Goal: Transaction & Acquisition: Purchase product/service

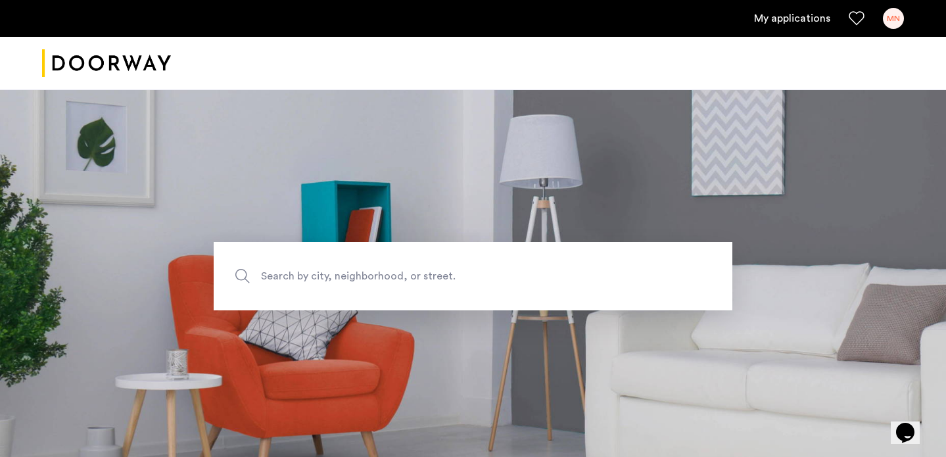
click at [793, 20] on link "My applications" at bounding box center [792, 19] width 76 height 16
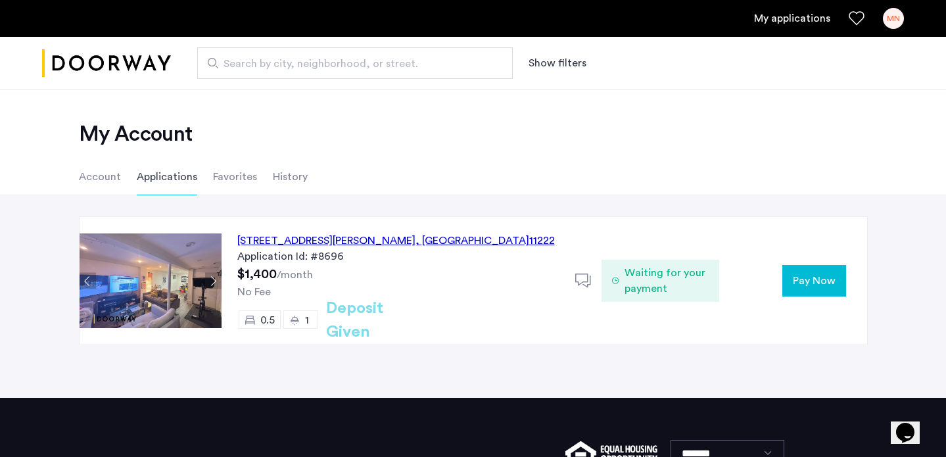
click at [818, 281] on span "Pay Now" at bounding box center [814, 281] width 43 height 16
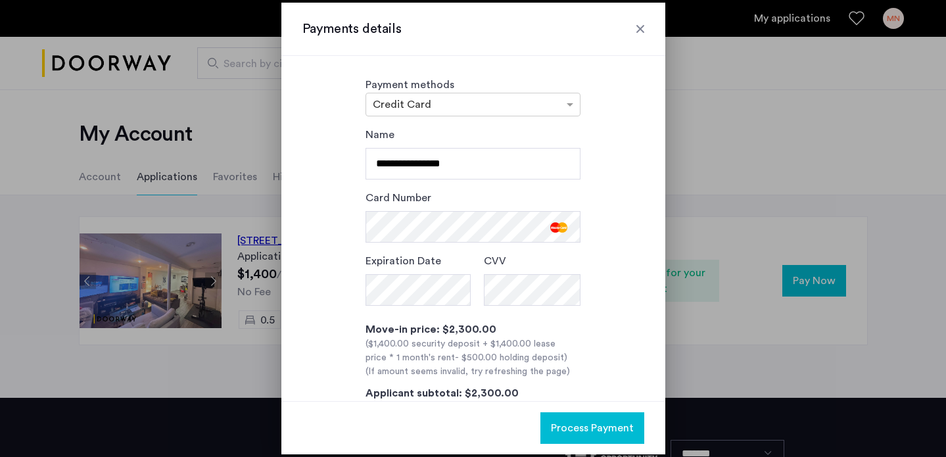
click at [583, 421] on span "Process Payment" at bounding box center [592, 428] width 83 height 16
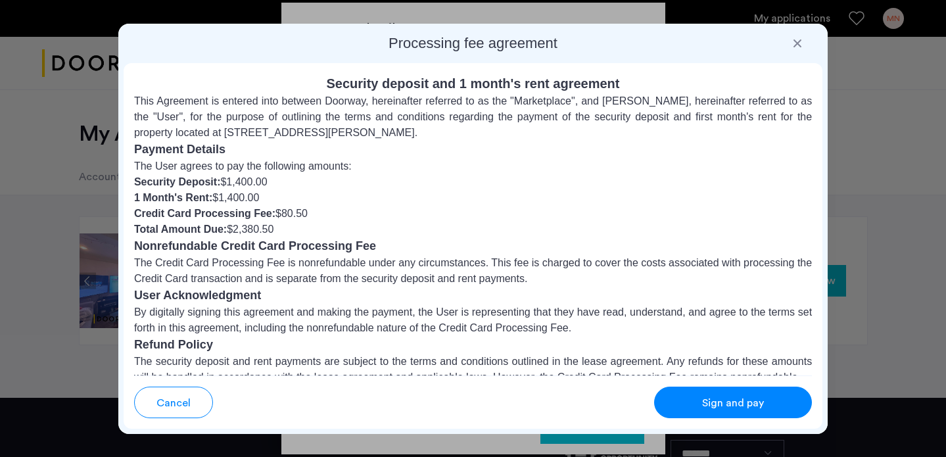
scroll to position [145, 0]
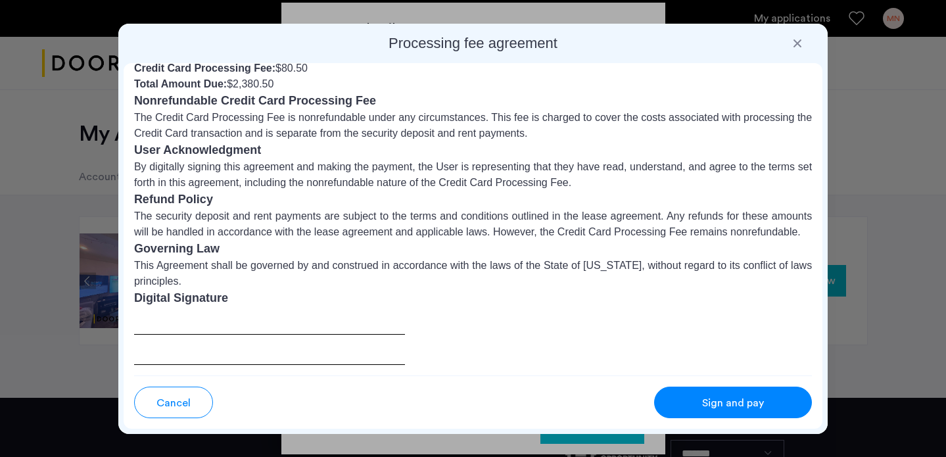
click at [250, 309] on div at bounding box center [269, 336] width 271 height 58
click at [294, 321] on div at bounding box center [269, 336] width 271 height 58
click at [233, 317] on div at bounding box center [269, 336] width 271 height 58
click at [724, 395] on span "Sign and pay" at bounding box center [733, 403] width 62 height 16
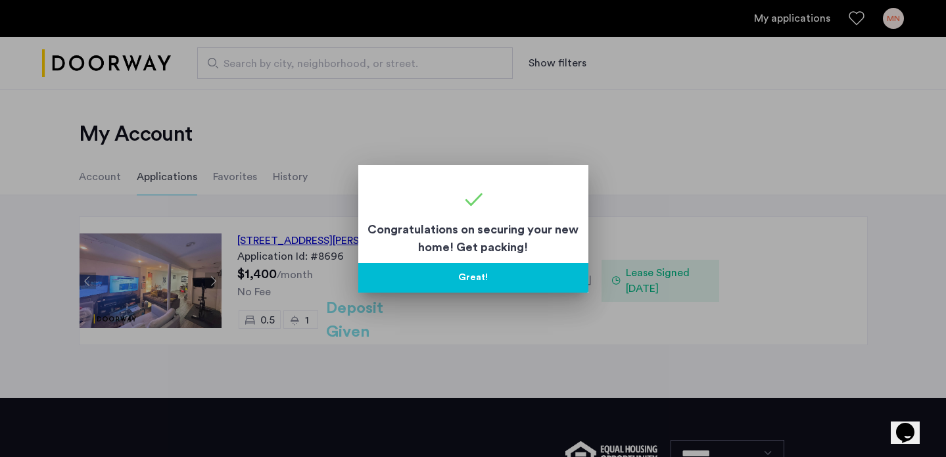
click at [557, 274] on button "Great!" at bounding box center [473, 278] width 230 height 30
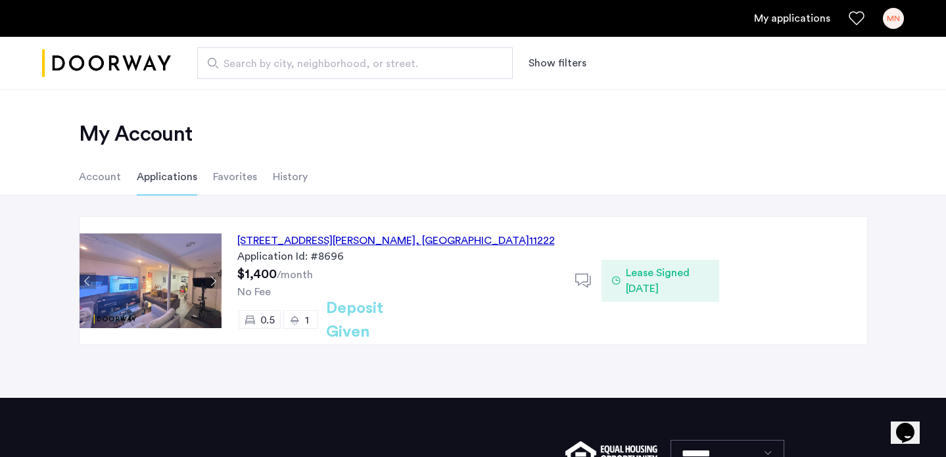
click at [260, 321] on span "0.5" at bounding box center [267, 320] width 14 height 11
click at [275, 355] on div "[STREET_ADDRESS][PERSON_NAME] Application Id: #8696 $1,400 /month No Fee 0.5 1 …" at bounding box center [473, 296] width 946 height 202
